Goal: Contribute content

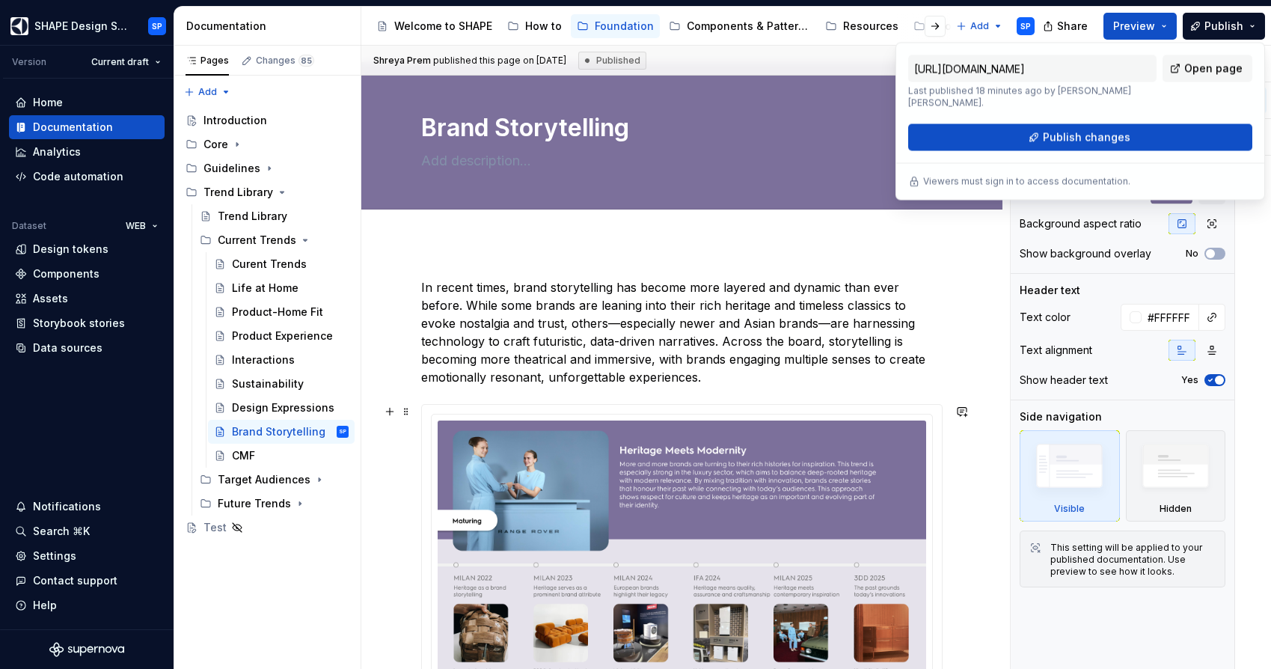
scroll to position [1, 0]
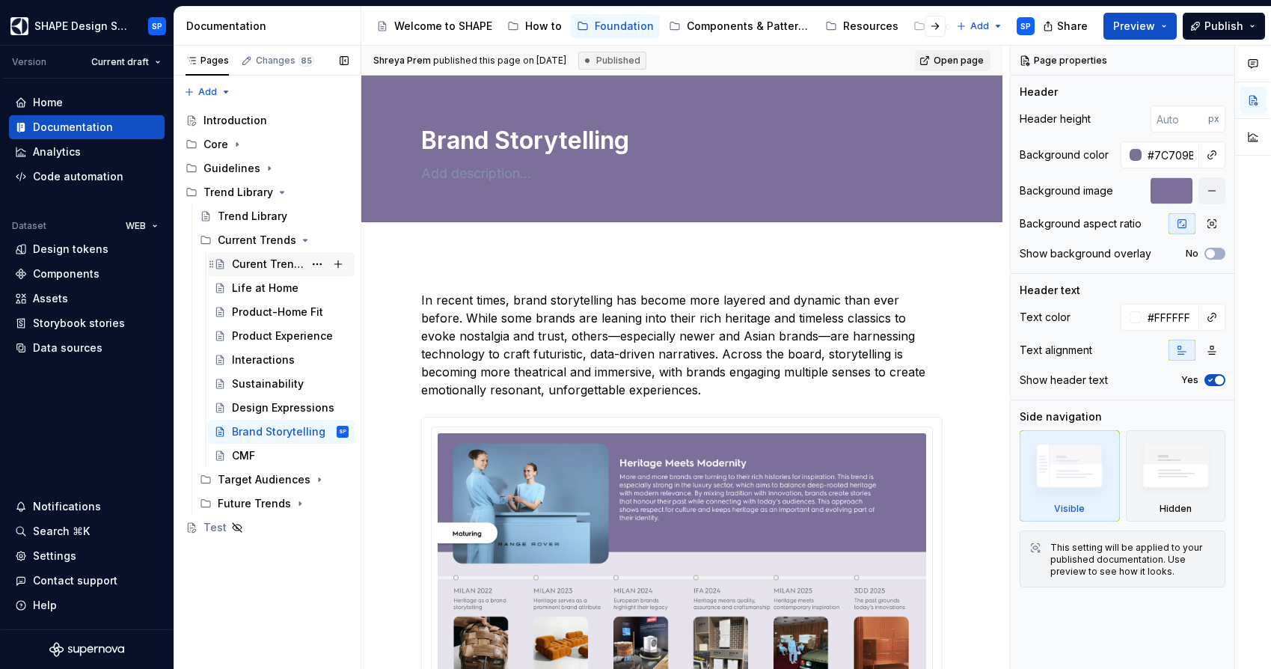
click at [269, 266] on div "Curent Trends" at bounding box center [268, 264] width 72 height 15
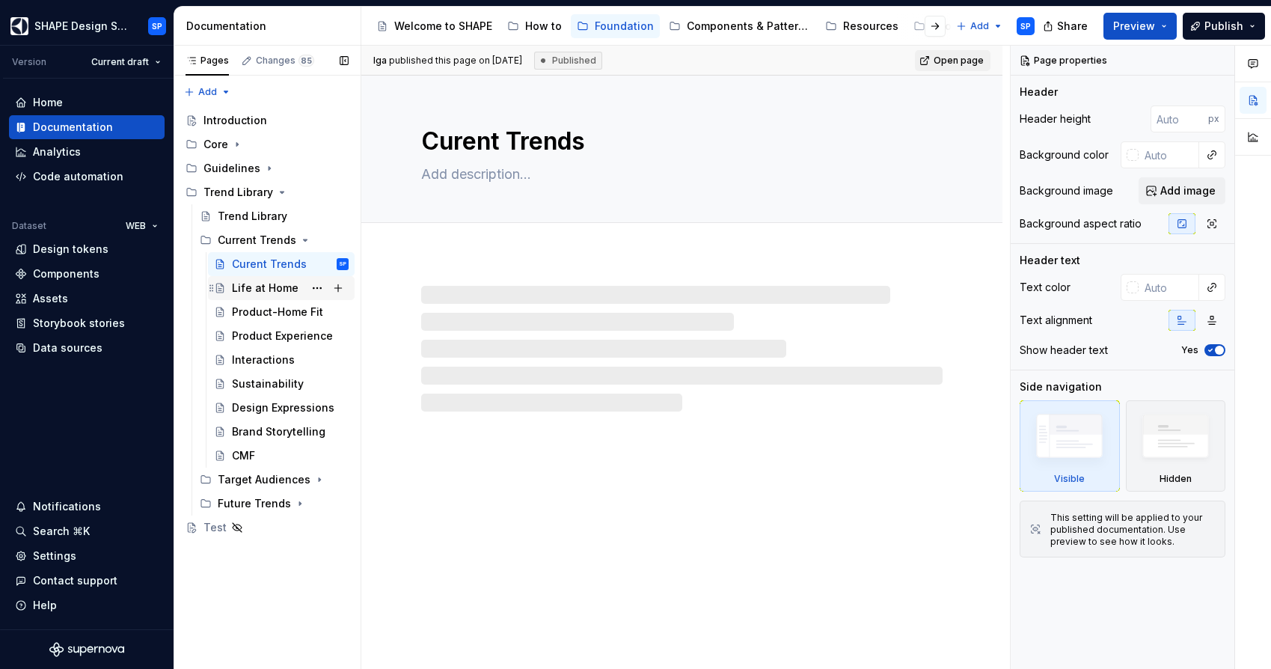
click at [248, 287] on div "Life at Home" at bounding box center [265, 288] width 67 height 15
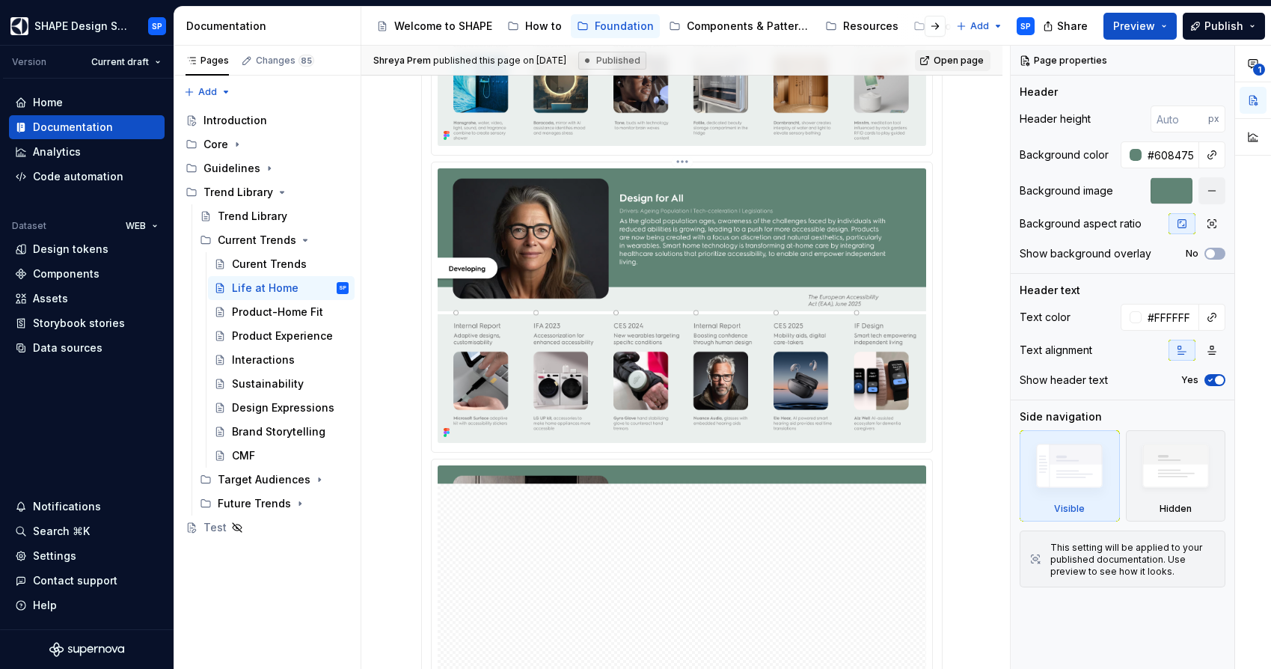
scroll to position [1077, 0]
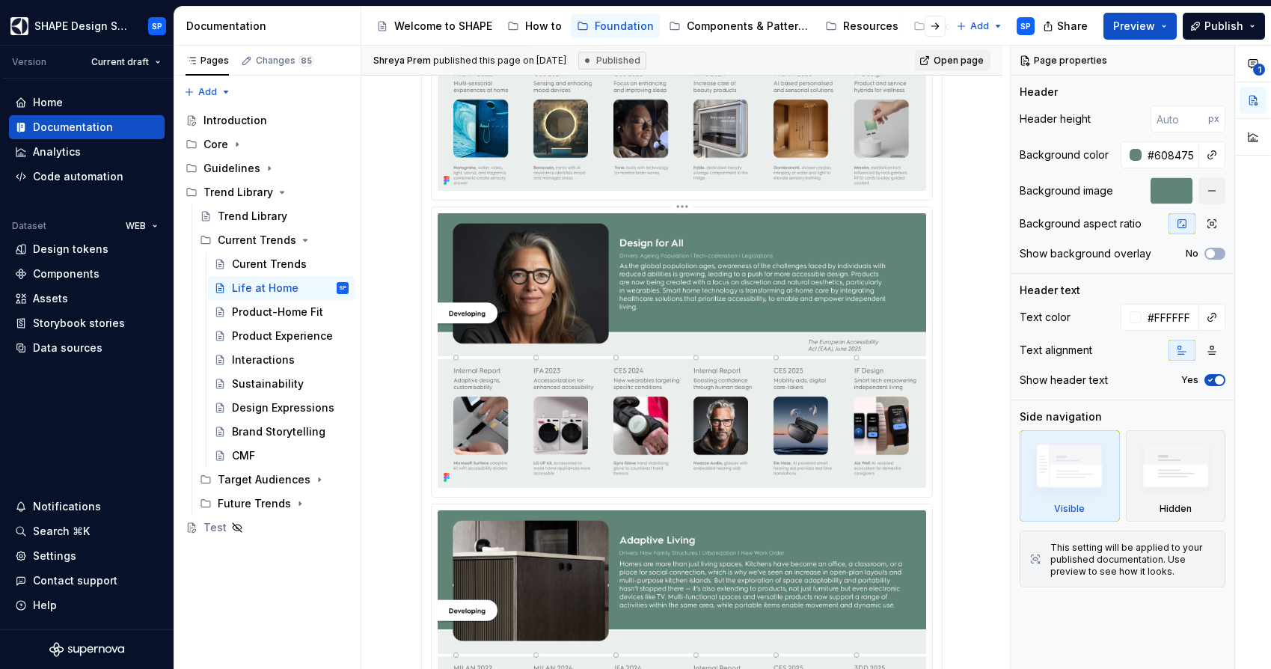
click at [807, 339] on img at bounding box center [682, 350] width 489 height 275
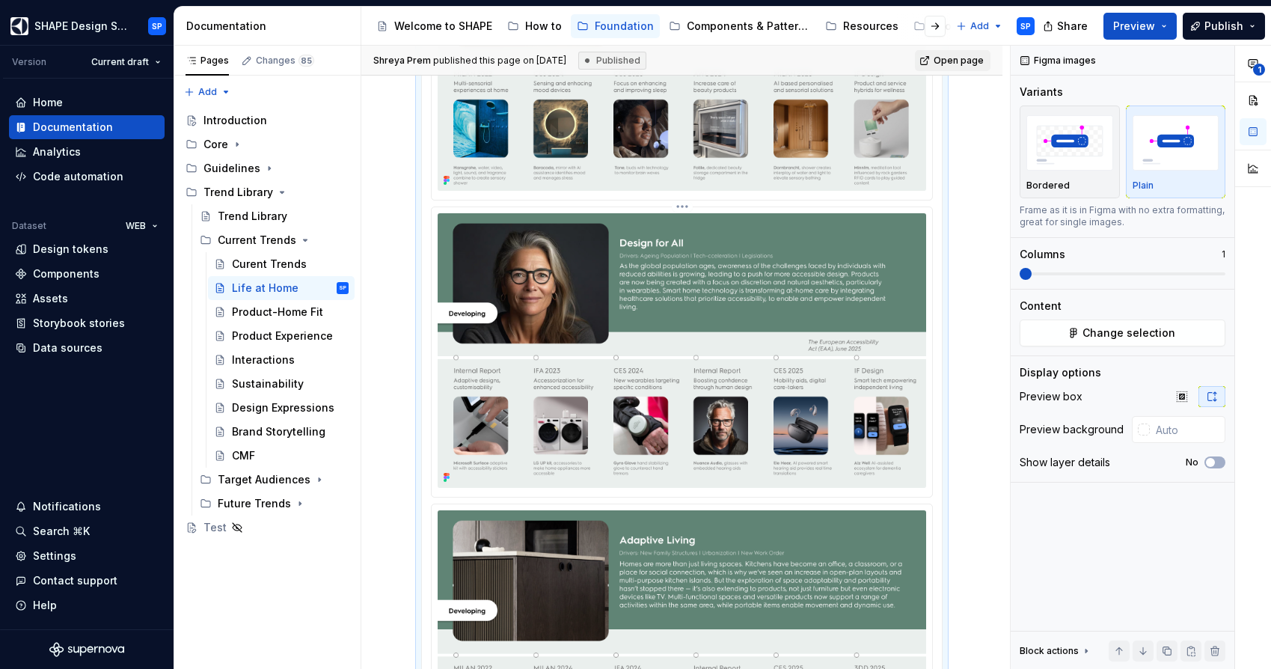
click at [874, 244] on img "To enrich screen reader interactions, please activate Accessibility in Grammarl…" at bounding box center [682, 350] width 489 height 275
click at [686, 219] on div "To enrich screen reader interactions, please activate Accessibility in Grammarl…" at bounding box center [682, 650] width 502 height 2670
click at [705, 261] on img "To enrich screen reader interactions, please activate Accessibility in Grammarl…" at bounding box center [682, 350] width 489 height 275
click at [846, 321] on img "To enrich screen reader interactions, please activate Accessibility in Grammarl…" at bounding box center [682, 350] width 489 height 275
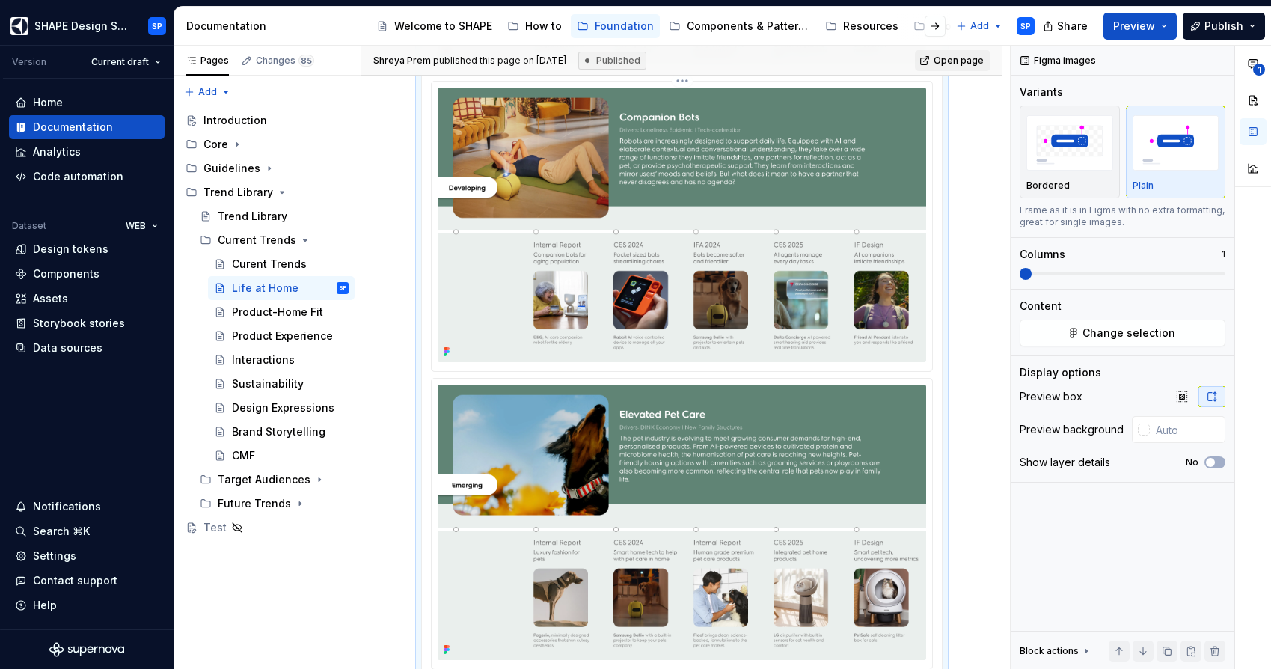
scroll to position [2155, 0]
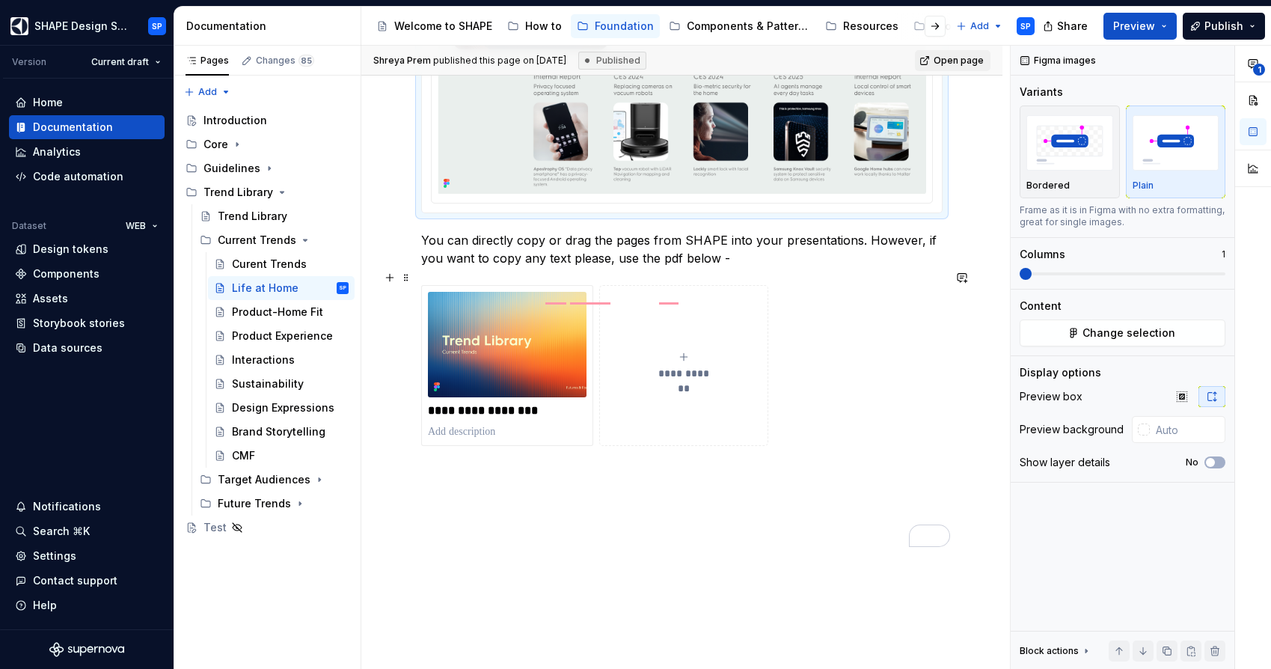
click at [646, 267] on p "You can directly copy or drag the pages from SHAPE into your presentations. How…" at bounding box center [682, 249] width 522 height 36
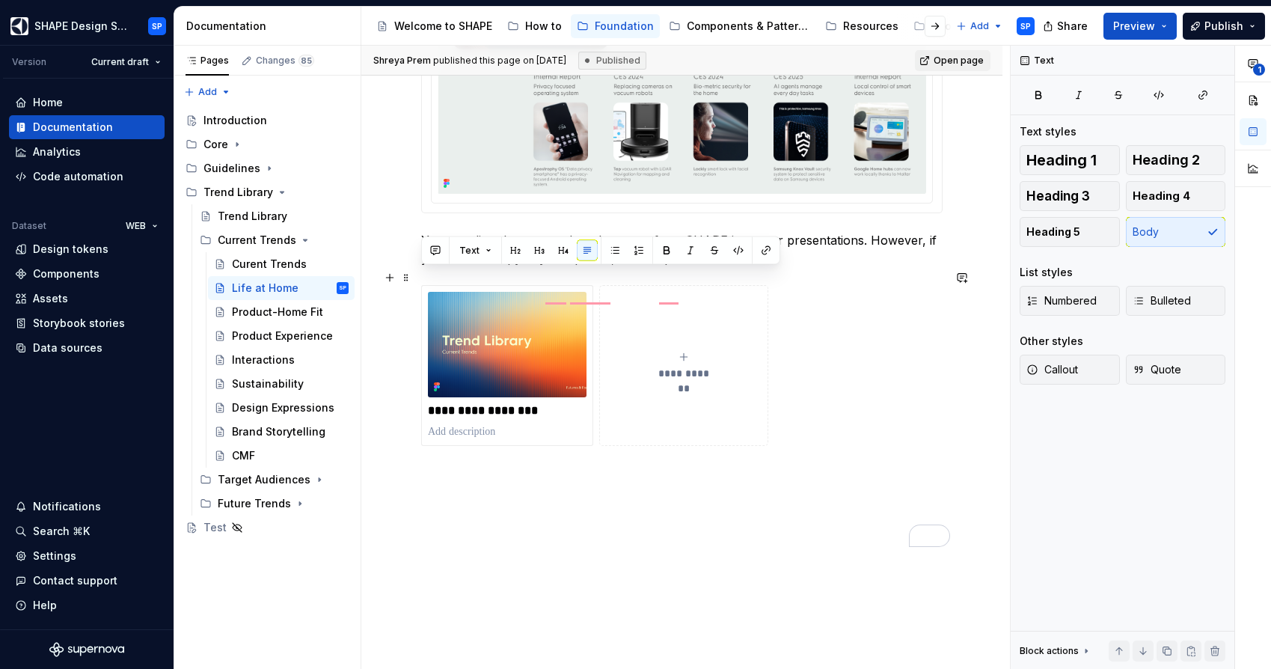
drag, startPoint x: 738, startPoint y: 298, endPoint x: 424, endPoint y: 278, distance: 314.9
click at [424, 267] on p "You can directly copy or drag the pages from SHAPE into your presentations. How…" at bounding box center [682, 249] width 522 height 36
click at [817, 267] on p "You can directly copy or drag the pages from SHAPE into your presentations. How…" at bounding box center [682, 249] width 522 height 36
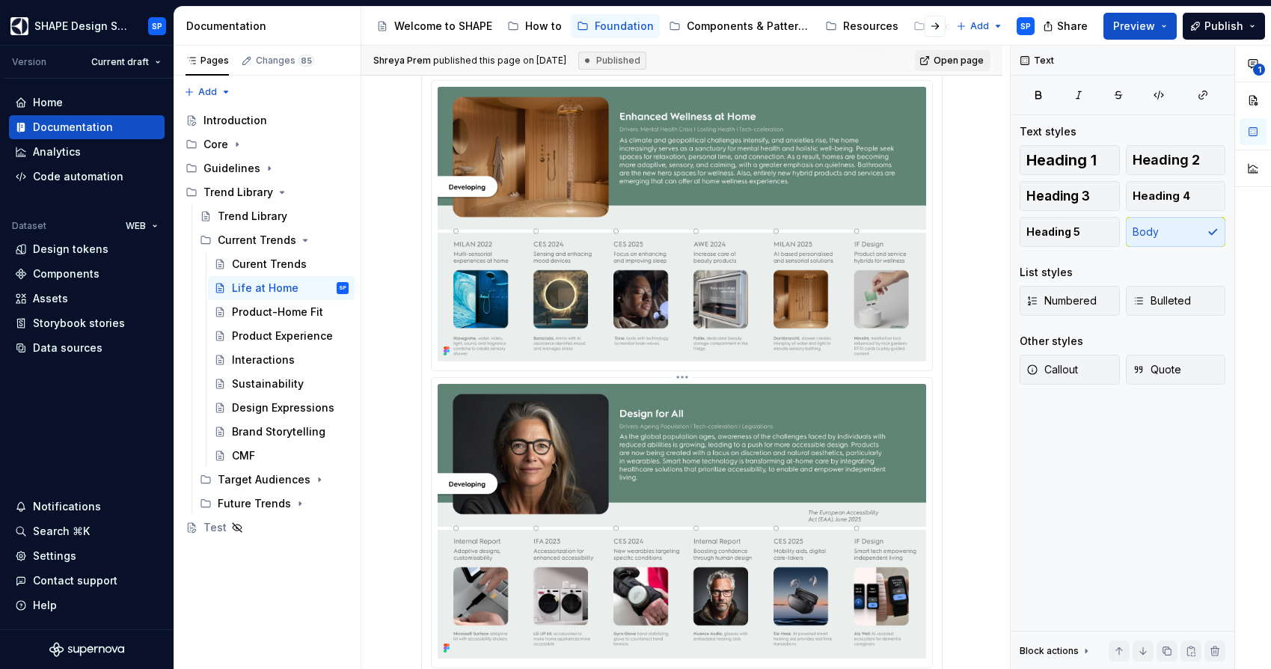
scroll to position [775, 0]
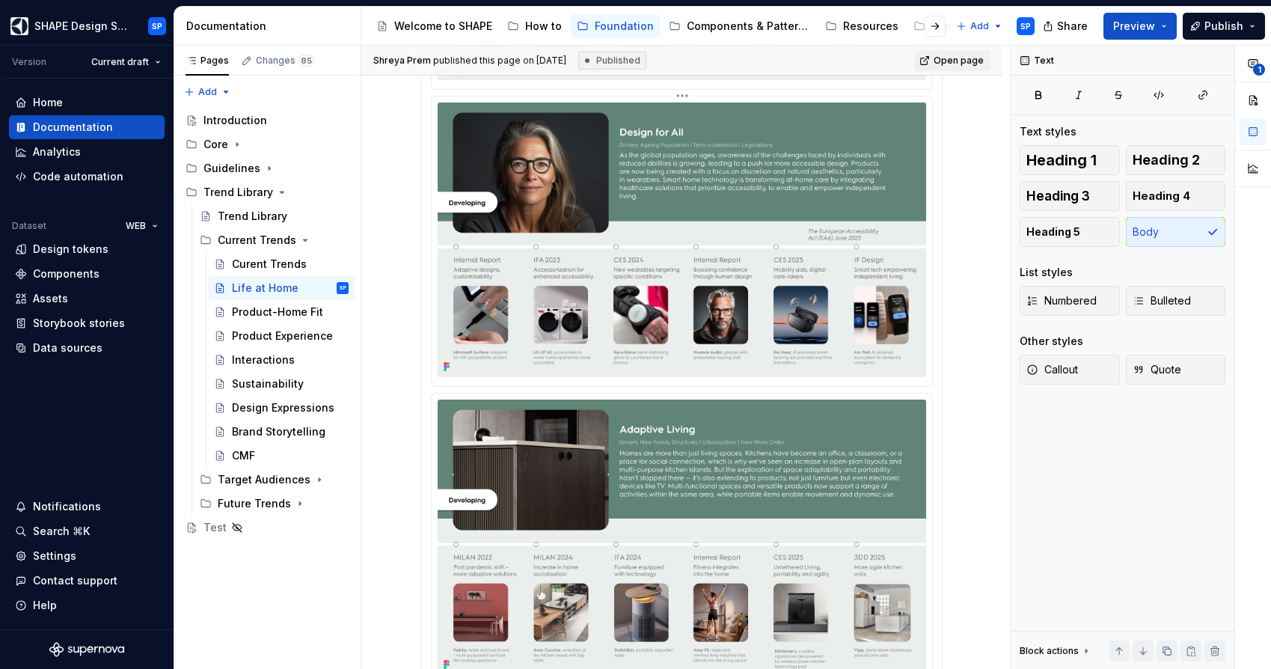
click at [685, 260] on img "To enrich screen reader interactions, please activate Accessibility in Grammarl…" at bounding box center [682, 240] width 489 height 275
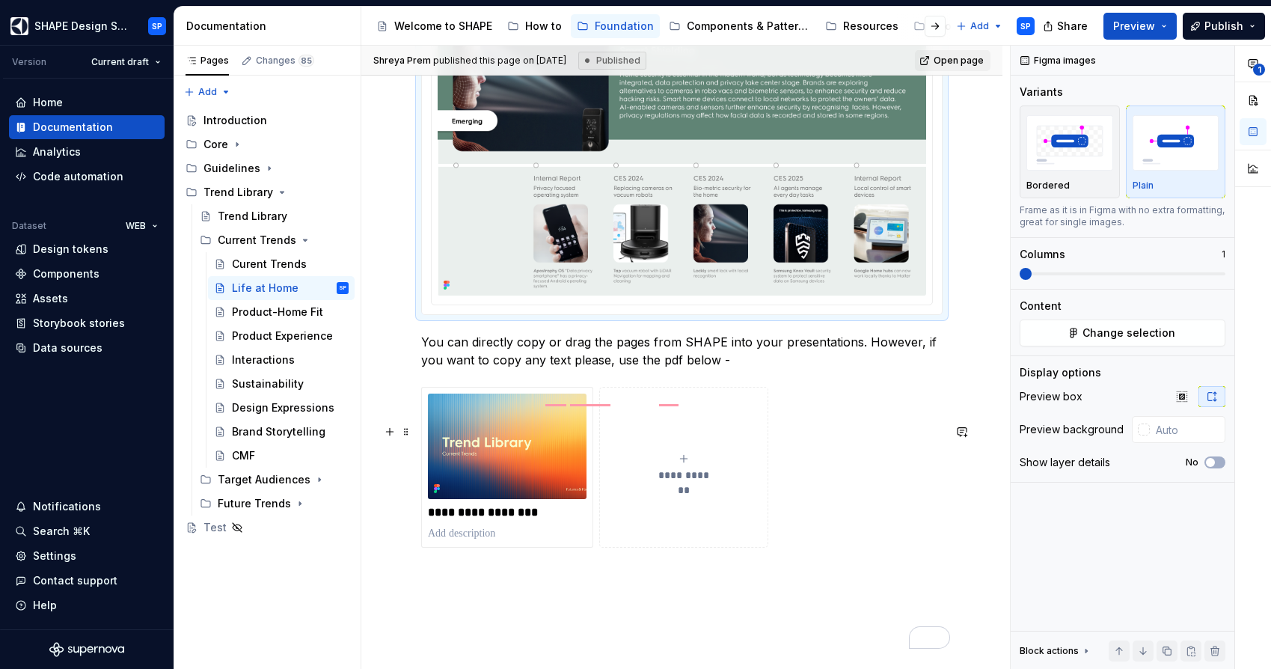
click at [681, 483] on span "**********" at bounding box center [684, 475] width 66 height 15
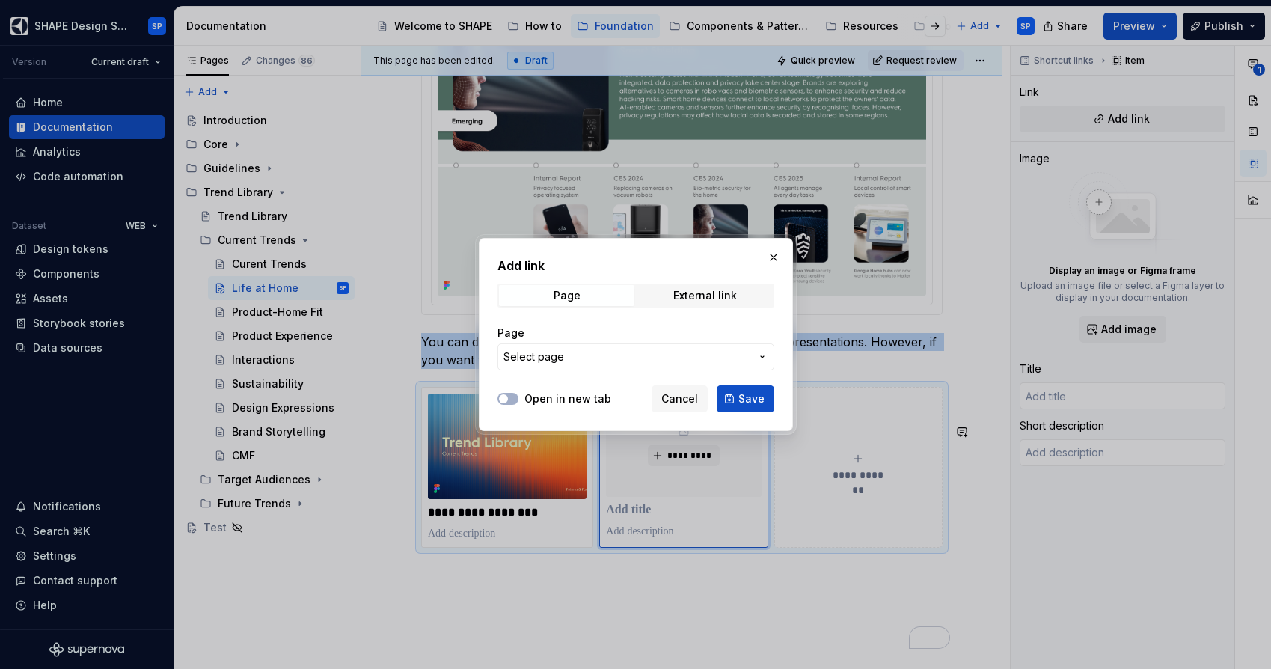
type textarea "*"
click at [512, 398] on button "Open in new tab" at bounding box center [508, 399] width 21 height 12
click at [571, 350] on span "Select page" at bounding box center [627, 356] width 247 height 15
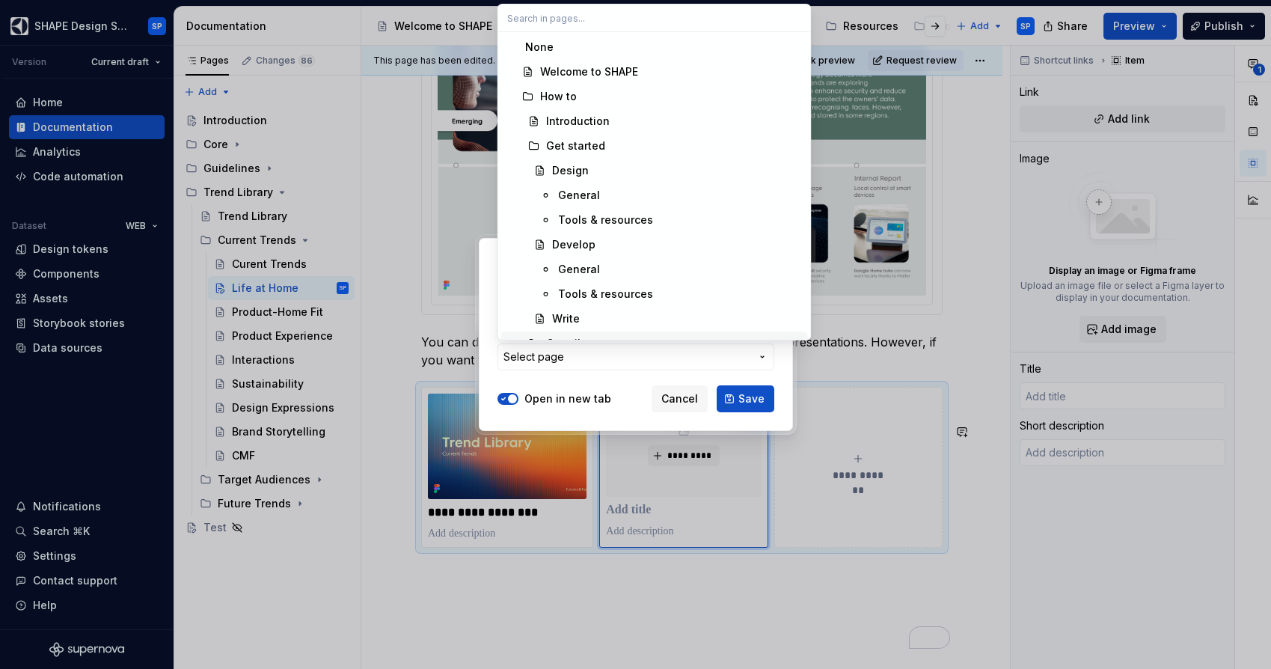
click at [568, 364] on div "Add link Page External link Page Select page Open in new tab Cancel Save" at bounding box center [635, 334] width 1271 height 669
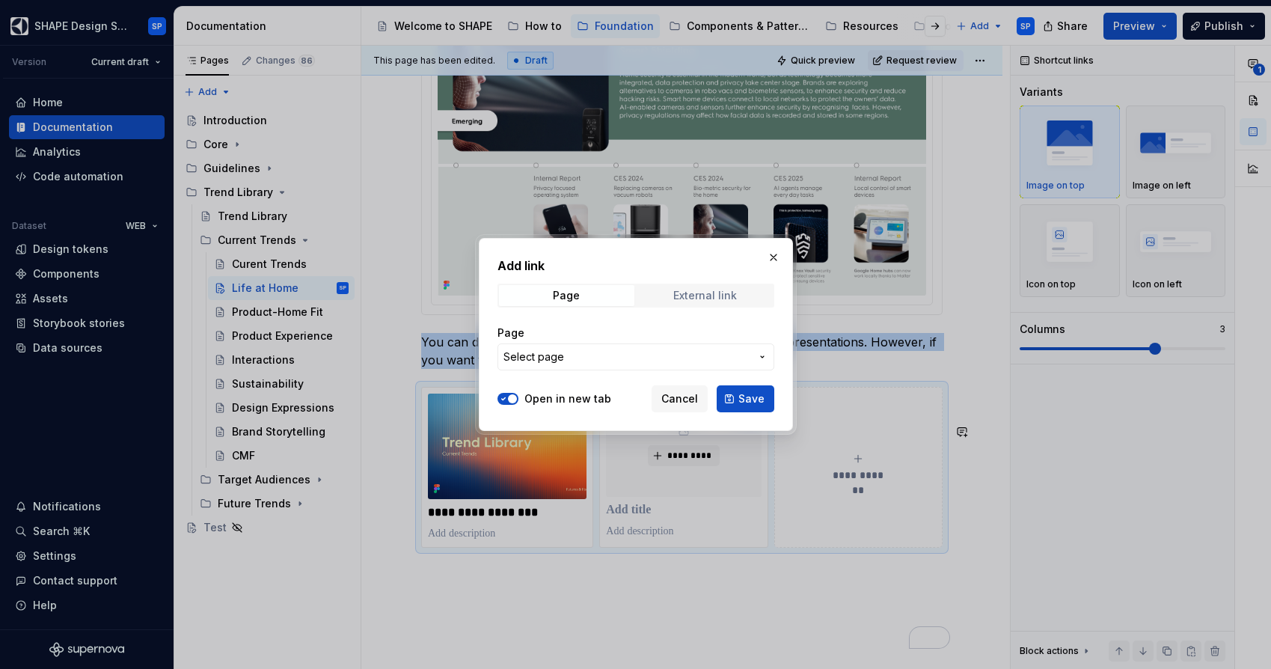
click at [685, 296] on div "External link" at bounding box center [705, 296] width 64 height 12
click at [564, 356] on input "URL" at bounding box center [636, 356] width 277 height 27
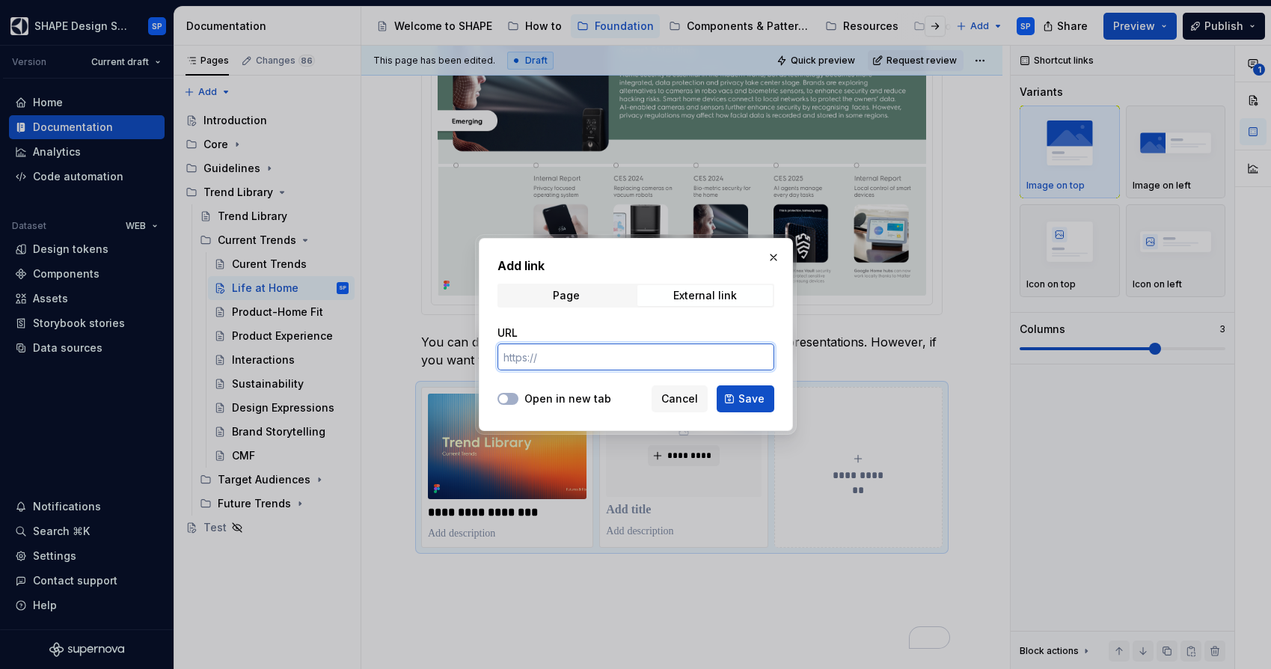
click at [624, 358] on input "URL" at bounding box center [636, 356] width 277 height 27
paste input "[URL][DOMAIN_NAME]"
type input "[URL][DOMAIN_NAME]"
click at [507, 400] on span "button" at bounding box center [503, 398] width 9 height 9
click at [745, 404] on span "Save" at bounding box center [752, 398] width 26 height 15
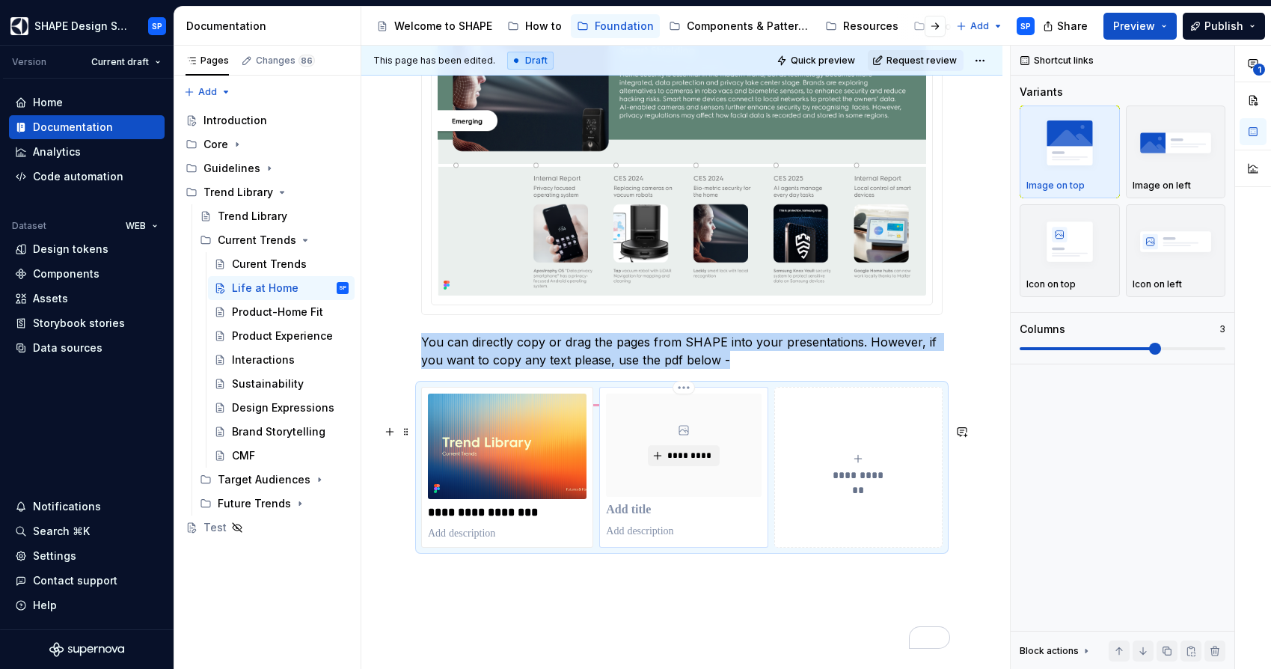
click at [629, 539] on p "To enrich screen reader interactions, please activate Accessibility in Grammarl…" at bounding box center [683, 531] width 155 height 15
type textarea "*"
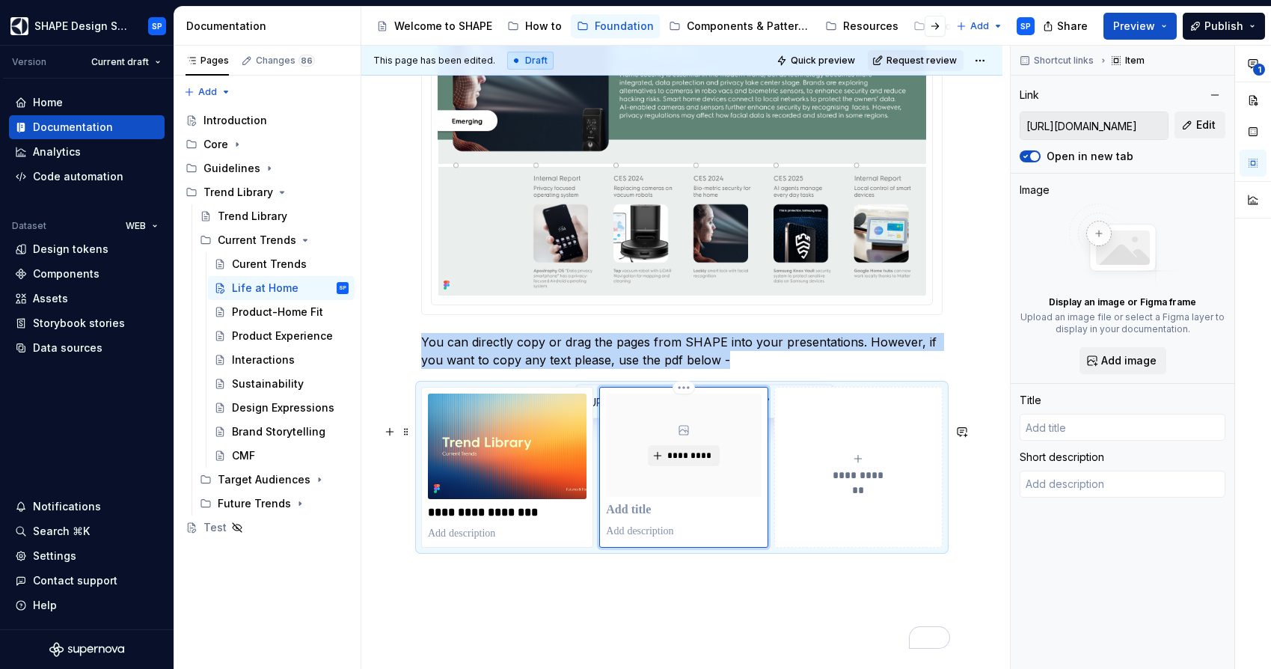
click at [697, 454] on div "*********" at bounding box center [683, 445] width 155 height 103
click at [783, 404] on button "button" at bounding box center [793, 401] width 21 height 21
